Goal: Complete application form

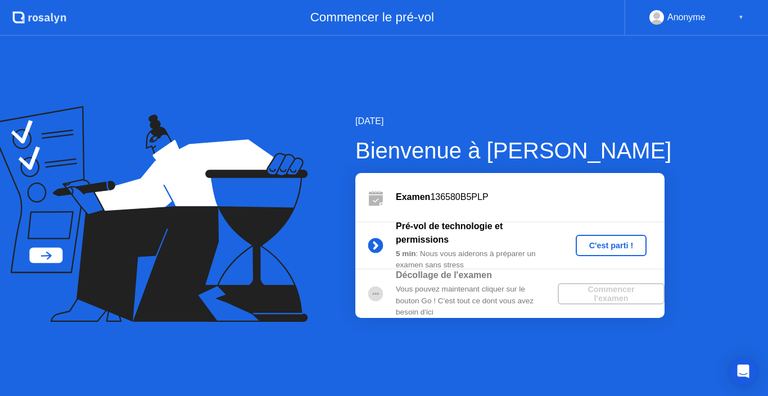
click at [589, 243] on div "C'est parti !" at bounding box center [611, 245] width 62 height 9
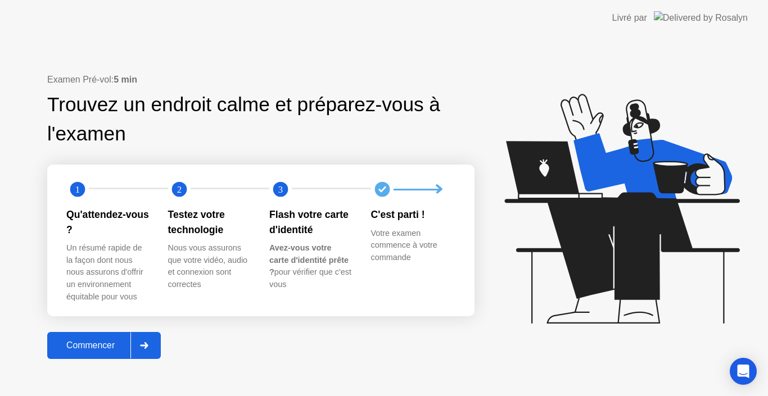
click at [145, 347] on icon at bounding box center [144, 345] width 8 height 7
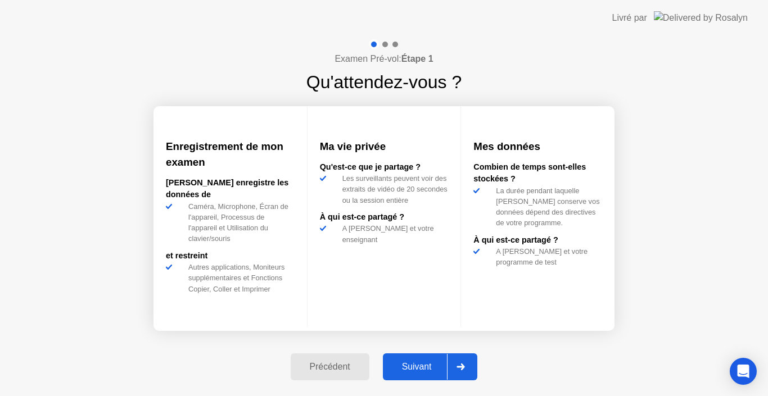
click at [468, 368] on div at bounding box center [460, 367] width 27 height 26
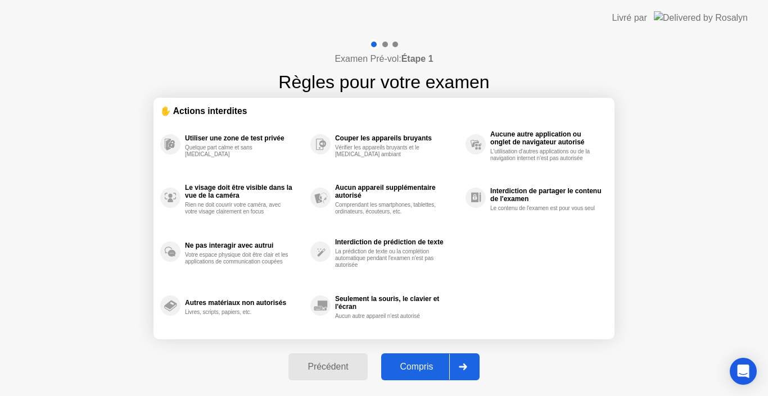
click at [461, 365] on icon at bounding box center [463, 367] width 8 height 7
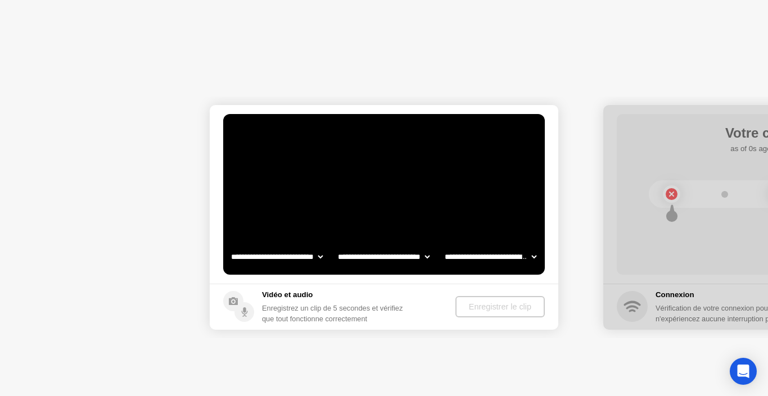
select select "**********"
select select "*******"
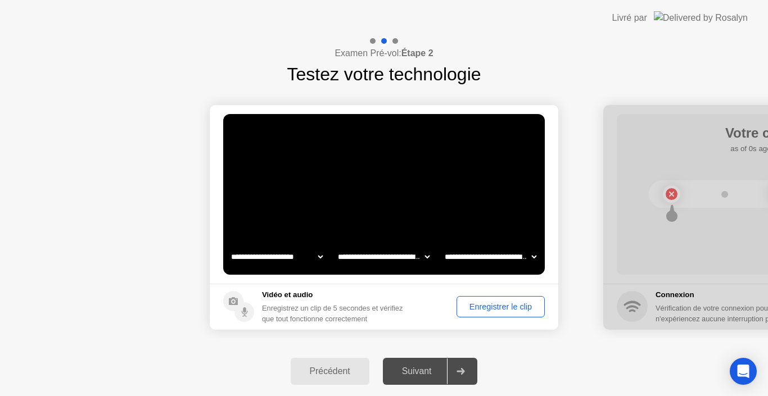
click at [423, 255] on select "**********" at bounding box center [384, 257] width 96 height 22
click at [499, 303] on div "Enregistrer le clip" at bounding box center [500, 306] width 80 height 9
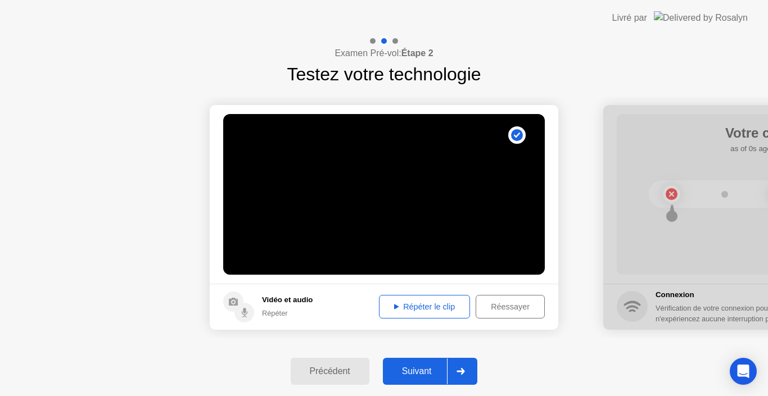
click at [413, 304] on div "Répéter le clip" at bounding box center [424, 306] width 83 height 9
click at [463, 369] on icon at bounding box center [460, 371] width 8 height 7
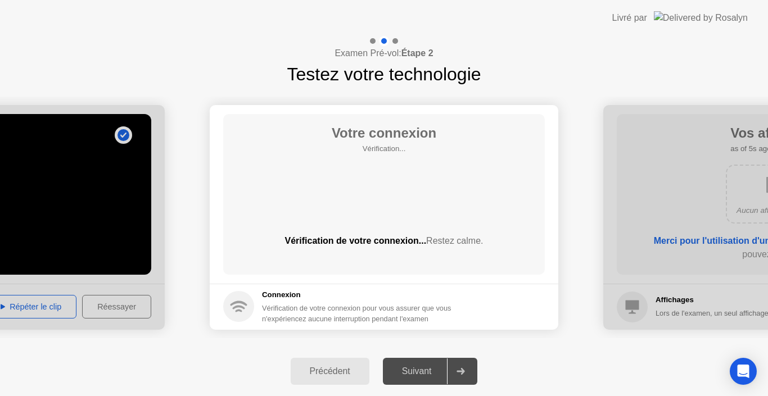
click at [465, 375] on div at bounding box center [460, 372] width 27 height 26
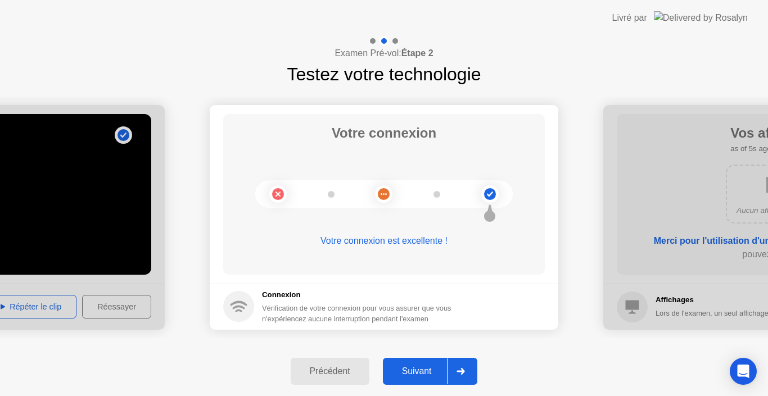
click at [457, 372] on div at bounding box center [460, 372] width 27 height 26
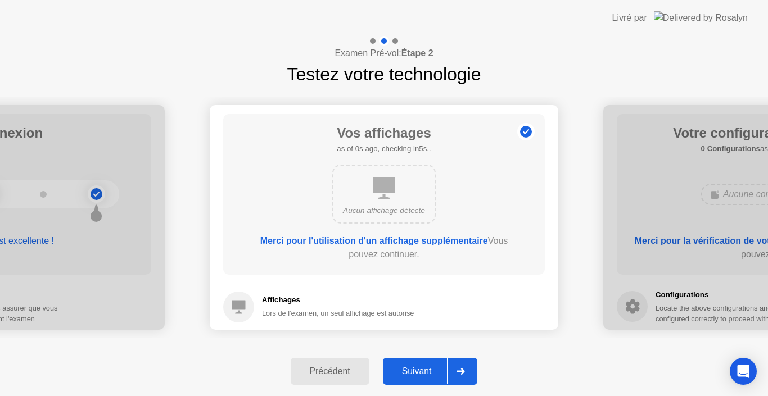
click at [415, 240] on b "Merci pour l'utilisation d'un affichage supplémentaire" at bounding box center [374, 241] width 228 height 10
click at [459, 369] on icon at bounding box center [460, 371] width 8 height 7
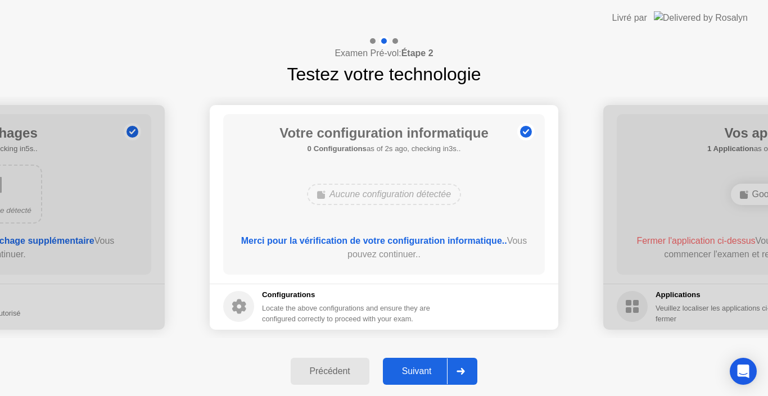
click at [459, 369] on icon at bounding box center [460, 371] width 8 height 7
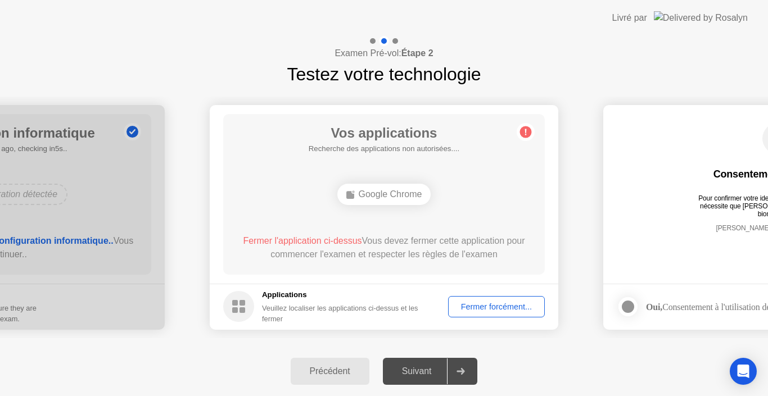
click at [475, 306] on div "Fermer forcément..." at bounding box center [496, 306] width 89 height 9
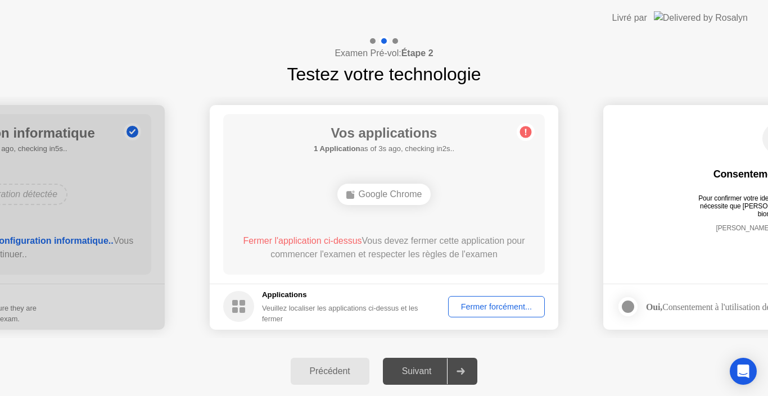
click at [474, 305] on div "Fermer forcément..." at bounding box center [496, 306] width 89 height 9
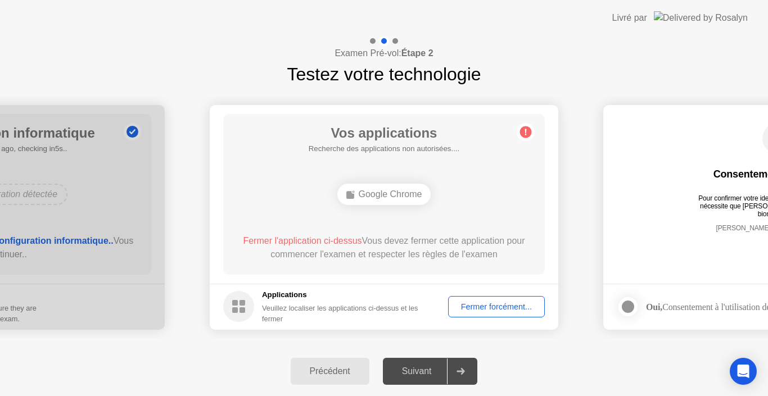
click at [490, 303] on div "Fermer forcément..." at bounding box center [496, 306] width 89 height 9
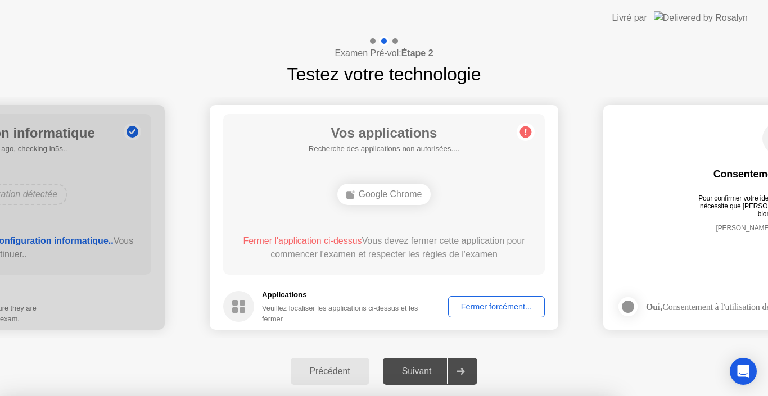
click at [550, 396] on div at bounding box center [384, 396] width 768 height 0
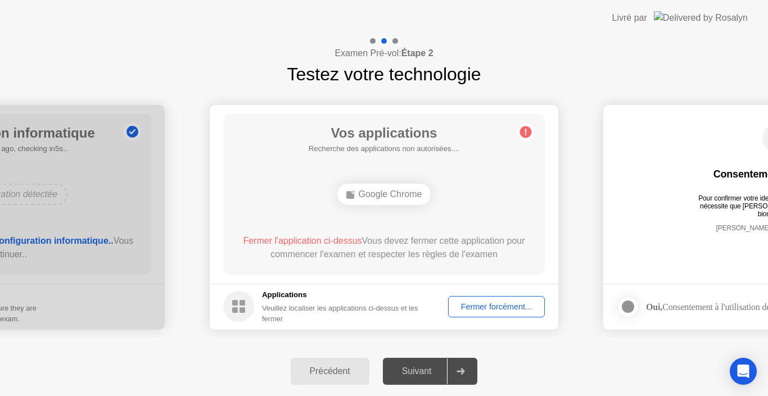
click at [462, 196] on div "Google Chrome" at bounding box center [383, 194] width 257 height 30
click at [481, 302] on div "Fermer forcément..." at bounding box center [496, 306] width 89 height 9
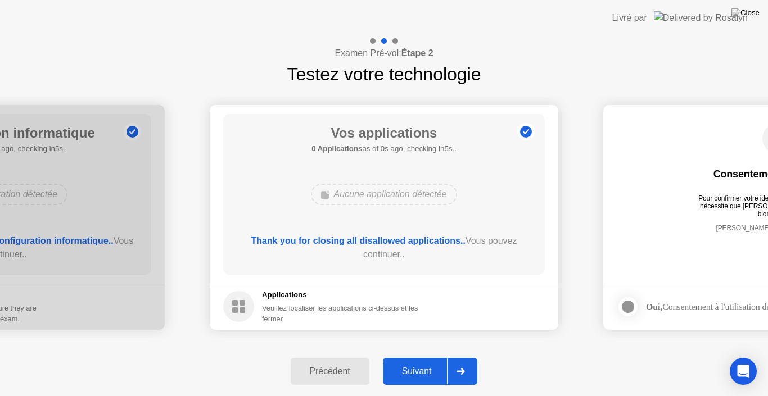
click at [327, 190] on ellipse at bounding box center [328, 191] width 3 height 3
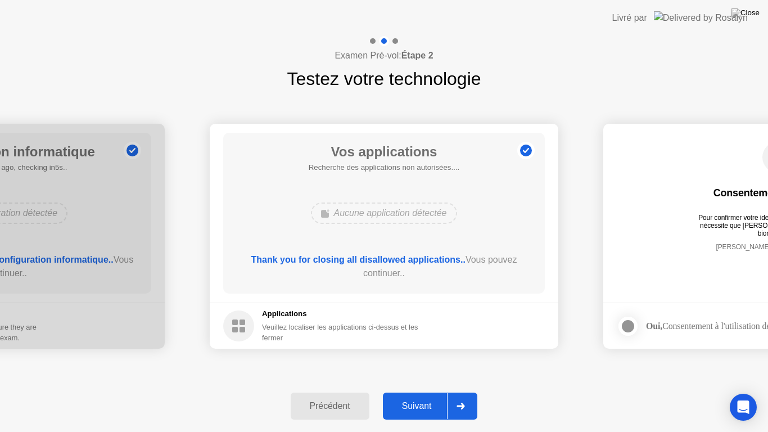
click at [458, 396] on div at bounding box center [460, 406] width 27 height 26
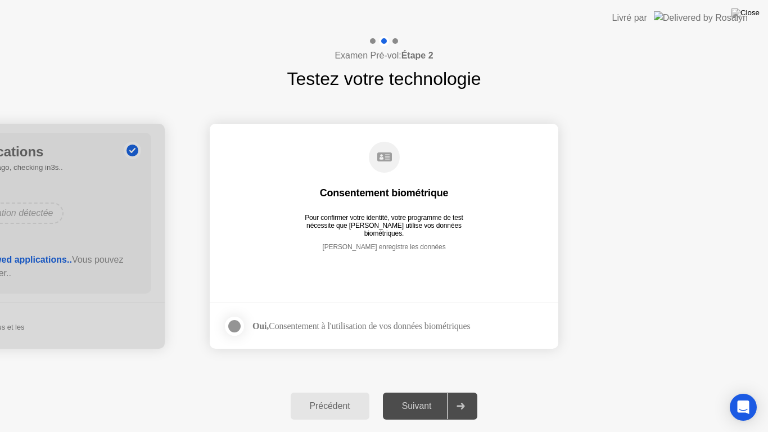
click at [234, 326] on div at bounding box center [234, 325] width 13 height 13
click at [457, 396] on div at bounding box center [460, 406] width 27 height 26
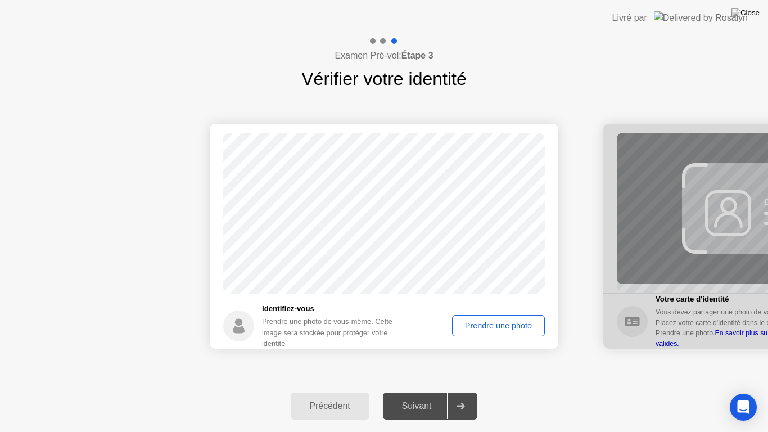
click at [498, 327] on div "Prendre une photo" at bounding box center [498, 325] width 85 height 9
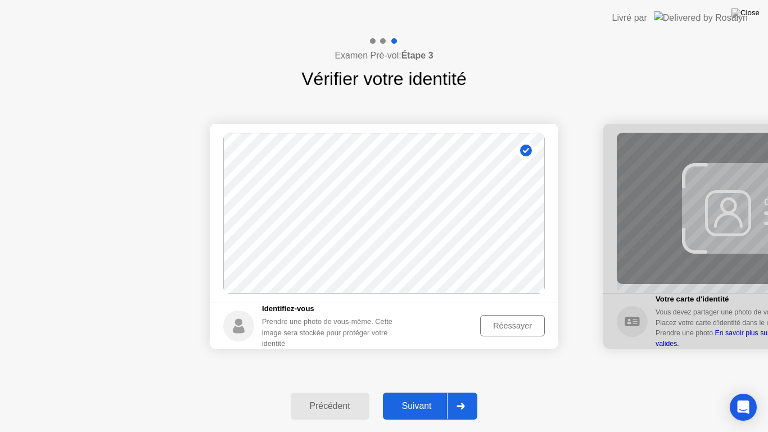
click at [497, 327] on div "Réessayer" at bounding box center [512, 325] width 57 height 9
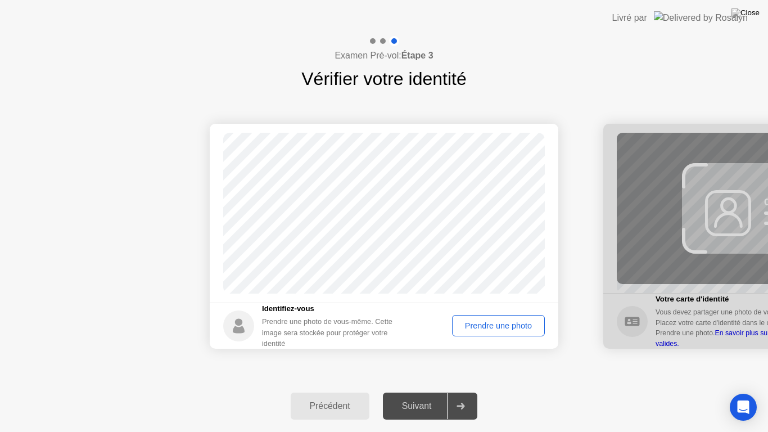
click at [492, 327] on div "Prendre une photo" at bounding box center [498, 325] width 85 height 9
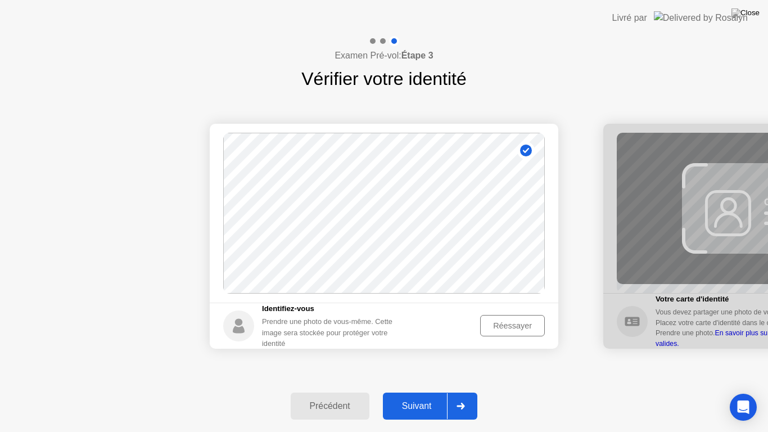
click at [460, 396] on icon at bounding box center [460, 405] width 8 height 7
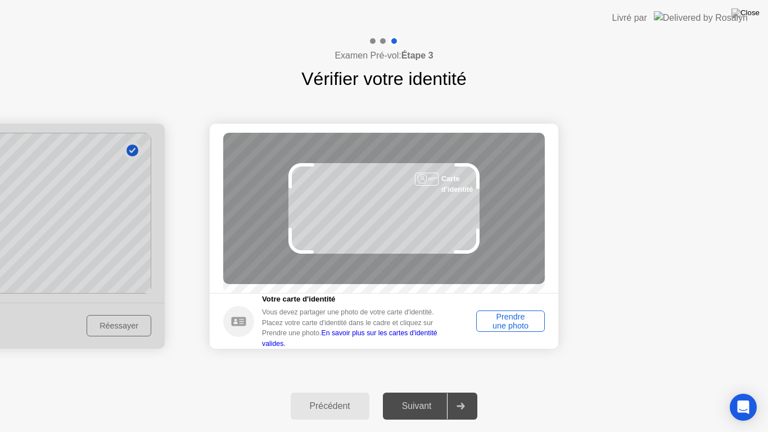
click at [531, 321] on div "Prendre une photo" at bounding box center [510, 321] width 61 height 18
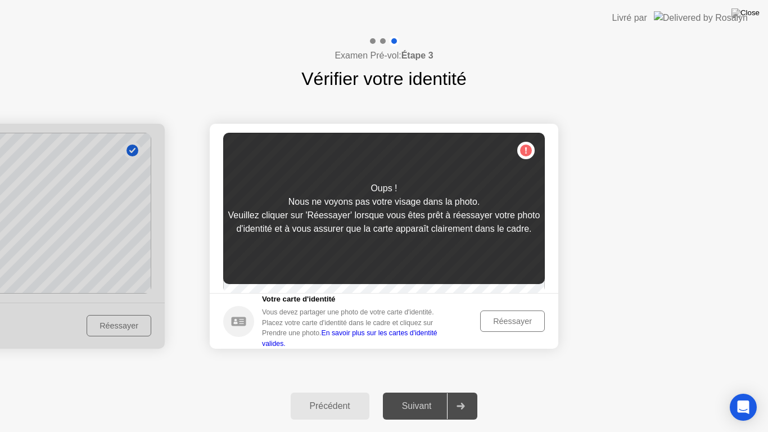
click at [531, 321] on div "Réessayer" at bounding box center [512, 320] width 57 height 9
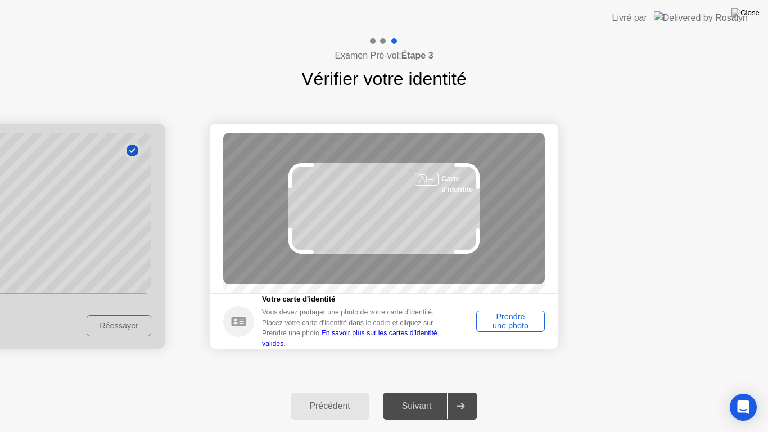
click at [531, 321] on div "Prendre une photo" at bounding box center [510, 321] width 61 height 18
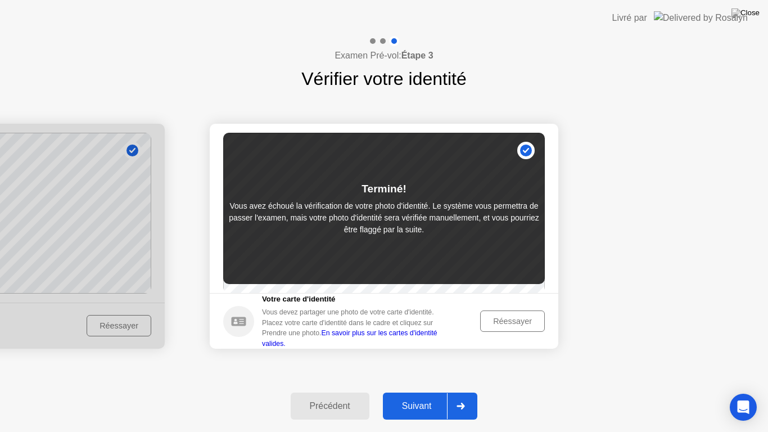
click at [465, 396] on icon at bounding box center [460, 405] width 8 height 7
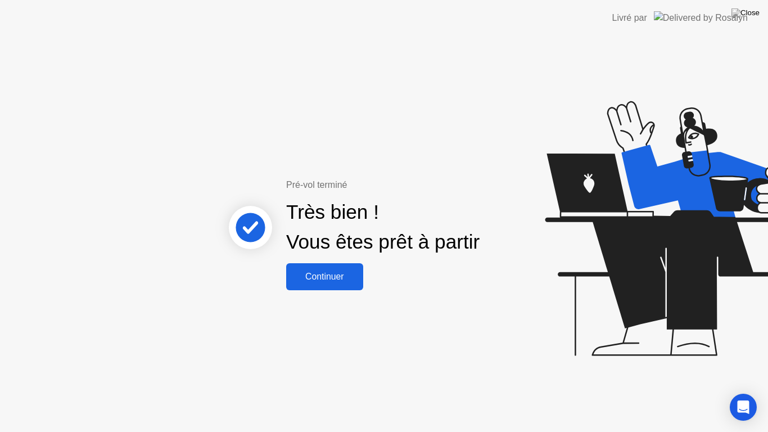
click at [312, 275] on div "Continuer" at bounding box center [324, 276] width 70 height 10
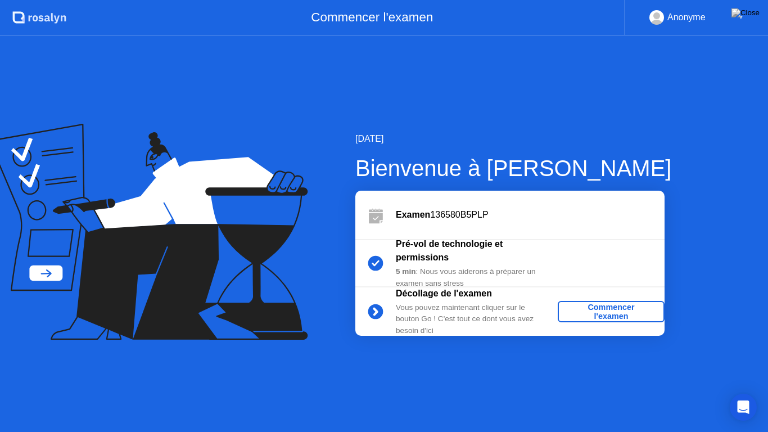
click at [614, 303] on div "Commencer l'examen" at bounding box center [611, 311] width 98 height 18
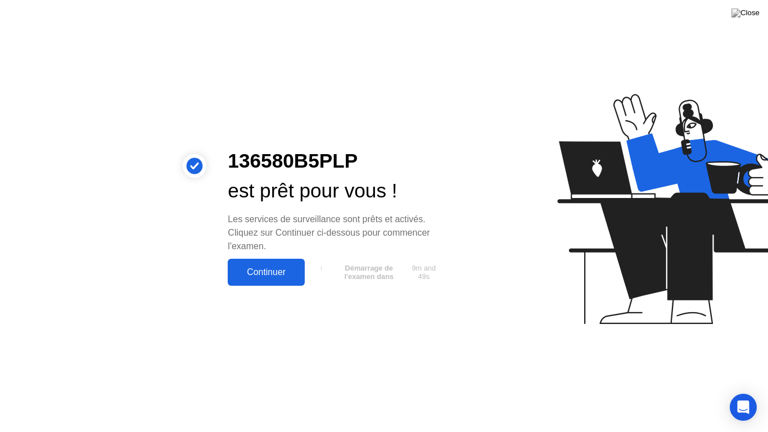
click at [270, 273] on div "Continuer" at bounding box center [266, 272] width 70 height 10
